Goal: Task Accomplishment & Management: Use online tool/utility

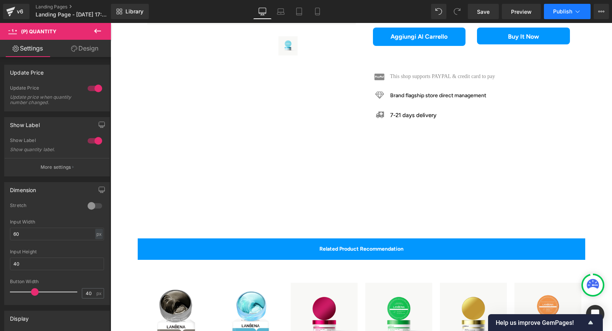
click at [567, 12] on span "Publish" at bounding box center [562, 11] width 19 height 6
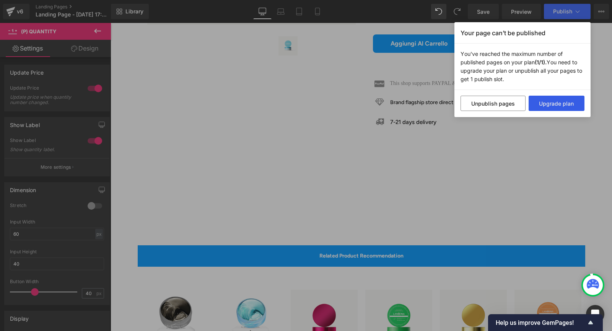
click at [570, 106] on button "Upgrade plan" at bounding box center [557, 103] width 56 height 15
click at [553, 11] on div "Your page can’t be published You've reached the maximum number of published pag…" at bounding box center [306, 165] width 612 height 331
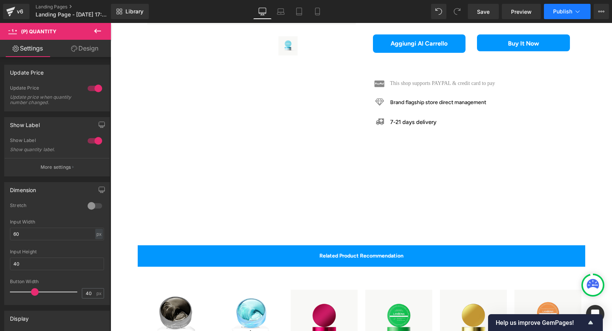
click at [555, 10] on span "Publish" at bounding box center [562, 11] width 19 height 6
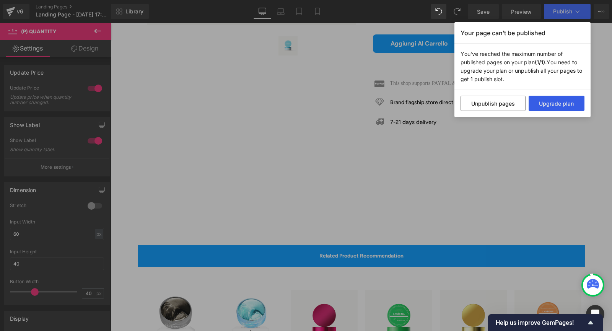
click at [551, 101] on button "Upgrade plan" at bounding box center [557, 103] width 56 height 15
drag, startPoint x: 513, startPoint y: 154, endPoint x: 381, endPoint y: 115, distance: 137.4
click at [513, 154] on div "Your page can’t be published You've reached the maximum number of published pag…" at bounding box center [306, 165] width 612 height 331
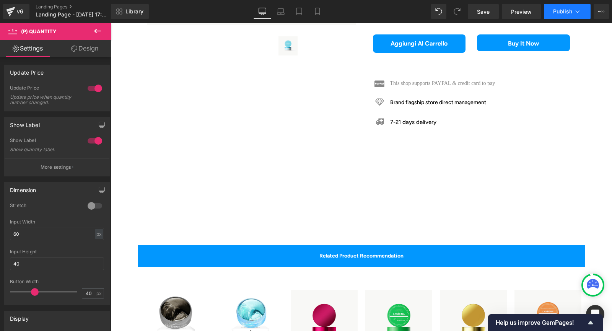
click at [567, 13] on span "Publish" at bounding box center [562, 11] width 19 height 6
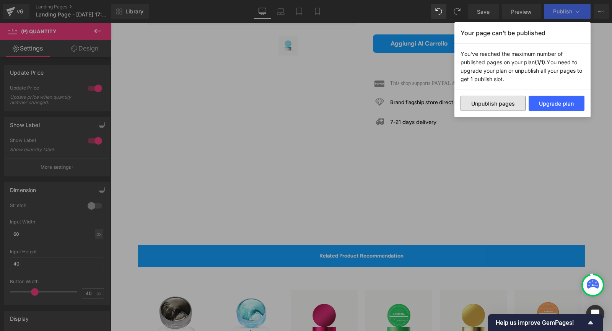
click at [487, 107] on button "Unpublish pages" at bounding box center [492, 103] width 65 height 15
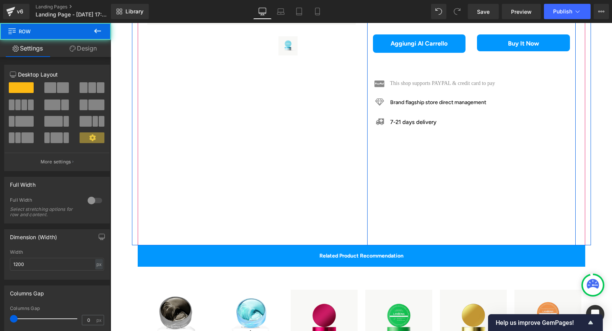
click at [463, 180] on div "Social Share 89 Sfretta! Ne rimangono solo 89 !!! (P) Stock Counter Title Defau…" at bounding box center [471, 71] width 208 height 348
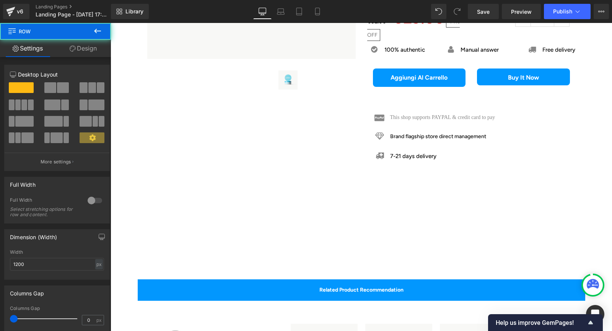
scroll to position [243, 0]
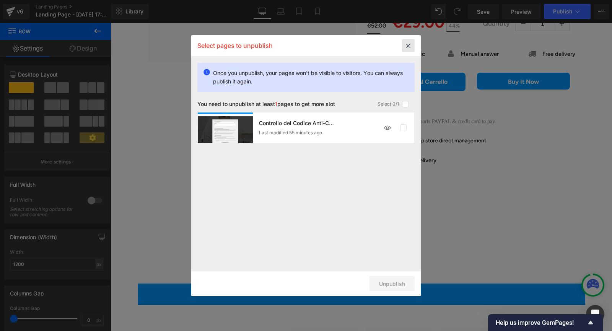
click at [407, 45] on icon at bounding box center [408, 45] width 13 height 13
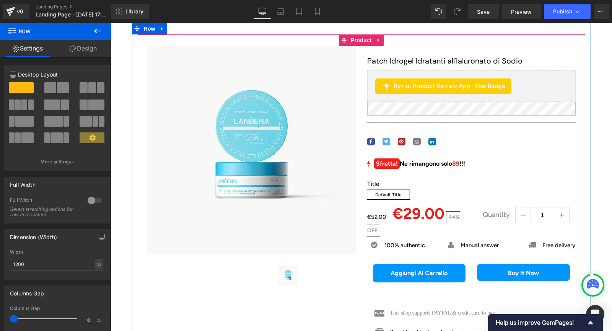
scroll to position [0, 0]
